Goal: Information Seeking & Learning: Find specific fact

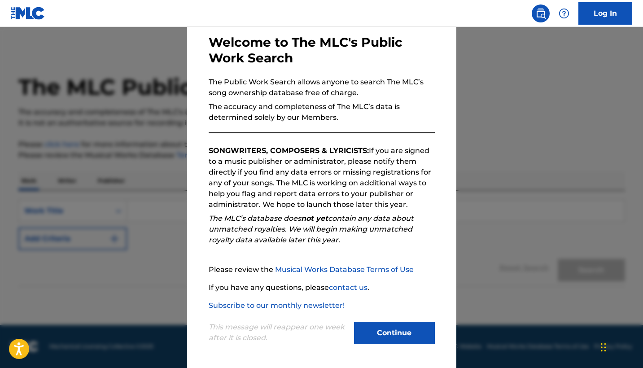
scroll to position [43, 0]
click at [404, 335] on button "Continue" at bounding box center [394, 333] width 81 height 22
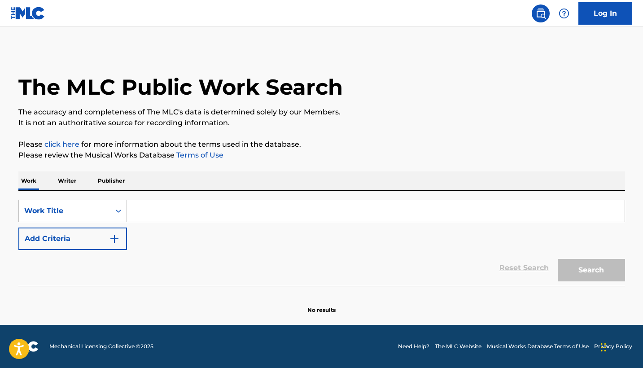
click at [153, 208] on input "Search Form" at bounding box center [375, 211] width 497 height 22
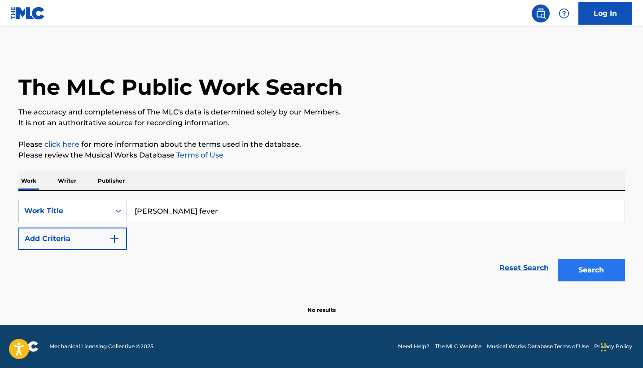
type input "[PERSON_NAME] fever"
click at [595, 265] on button "Search" at bounding box center [590, 270] width 67 height 22
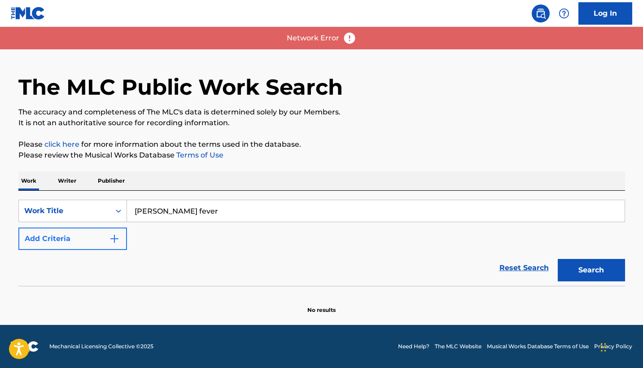
click at [113, 238] on img "Search Form" at bounding box center [114, 238] width 11 height 11
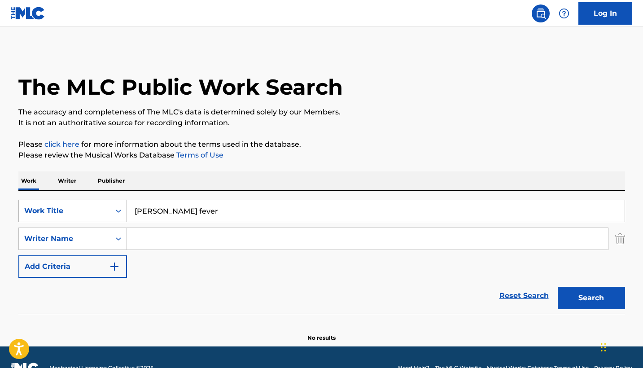
drag, startPoint x: 184, startPoint y: 213, endPoint x: 124, endPoint y: 209, distance: 60.2
click at [124, 209] on div "SearchWithCriteria6aead73b-f934-4164-a017-1878976513e8 Work Title [PERSON_NAME]…" at bounding box center [321, 211] width 606 height 22
click at [141, 241] on input "Search Form" at bounding box center [367, 239] width 481 height 22
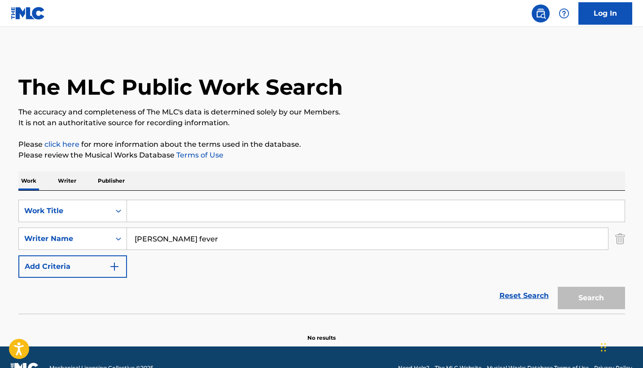
type input "[PERSON_NAME] fever"
click at [578, 296] on div "Search" at bounding box center [589, 296] width 72 height 36
click at [75, 181] on p "Writer" at bounding box center [67, 180] width 24 height 19
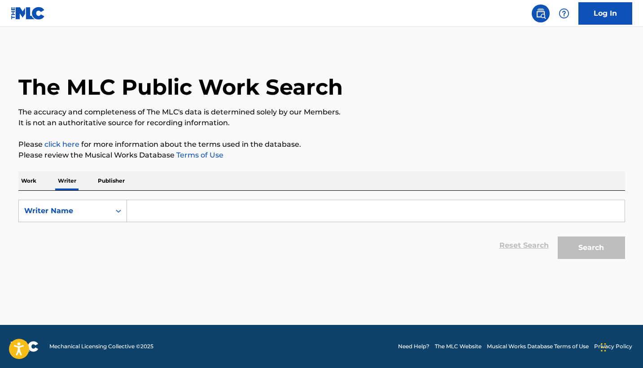
click at [148, 213] on input "Search Form" at bounding box center [375, 211] width 497 height 22
type input "f"
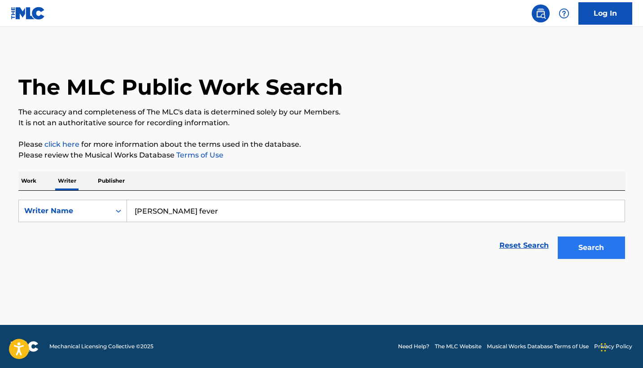
click at [593, 249] on button "Search" at bounding box center [590, 247] width 67 height 22
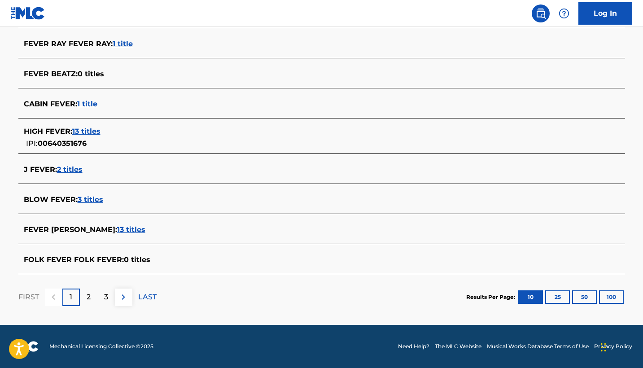
scroll to position [309, 0]
click at [93, 296] on div "2" at bounding box center [88, 296] width 17 height 17
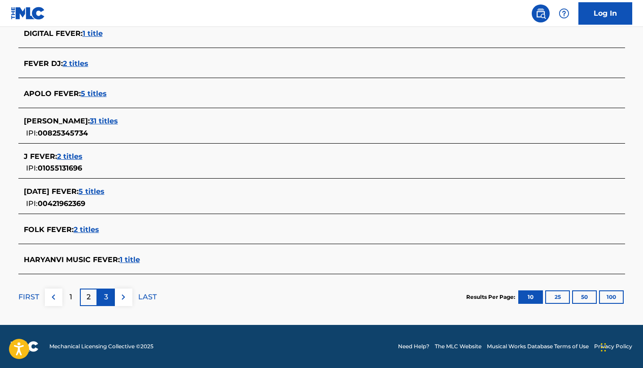
click at [107, 296] on p "3" at bounding box center [106, 296] width 4 height 11
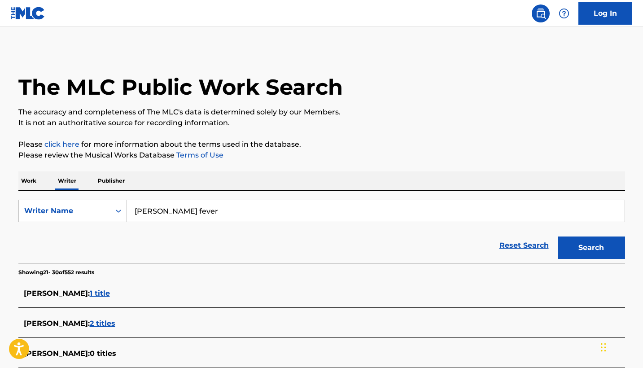
scroll to position [0, 0]
drag, startPoint x: 187, startPoint y: 213, endPoint x: 109, endPoint y: 213, distance: 78.5
click at [109, 213] on div "SearchWithCriteriaa3e04d65-cecb-42be-84a8-a6c1b283ad75 Writer Name [PERSON_NAME…" at bounding box center [321, 211] width 606 height 22
type input "[PERSON_NAME] [PERSON_NAME]"
click at [583, 254] on button "Search" at bounding box center [590, 247] width 67 height 22
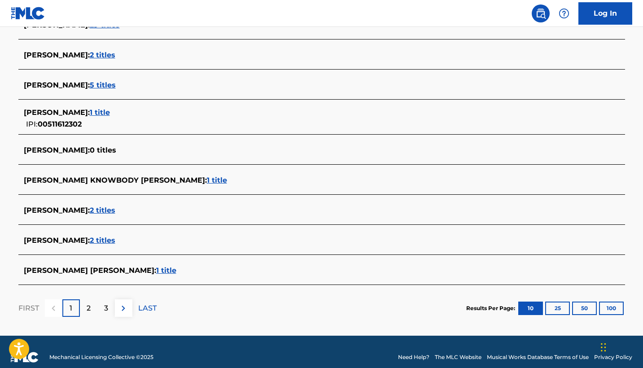
scroll to position [312, 0]
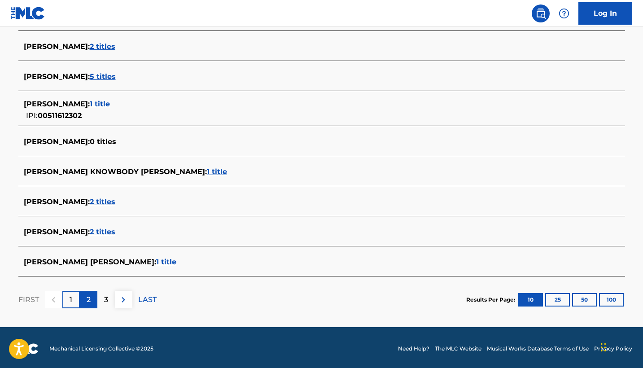
click at [87, 299] on p "2" at bounding box center [89, 299] width 4 height 11
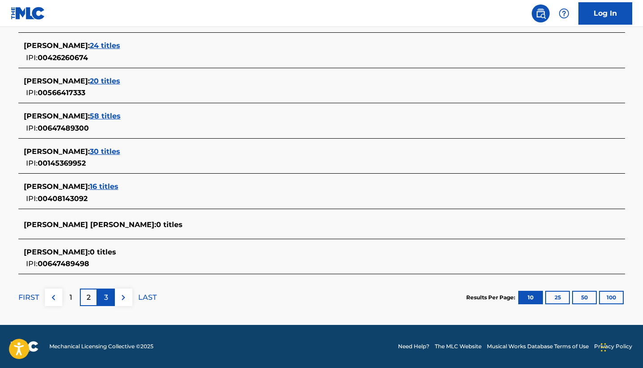
click at [106, 296] on p "3" at bounding box center [106, 297] width 4 height 11
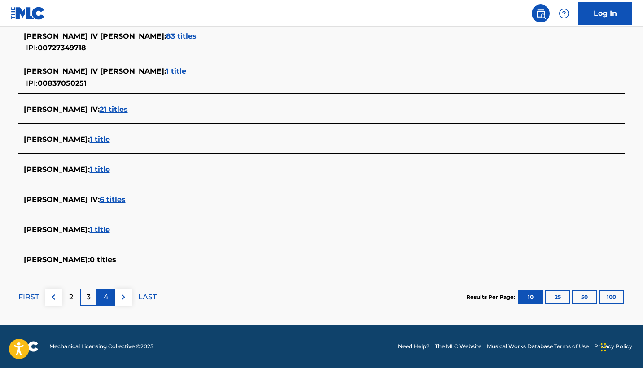
click at [107, 296] on p "4" at bounding box center [106, 296] width 5 height 11
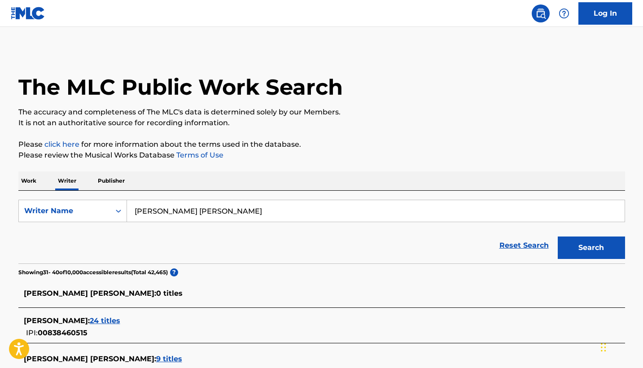
scroll to position [0, 0]
